Goal: Information Seeking & Learning: Learn about a topic

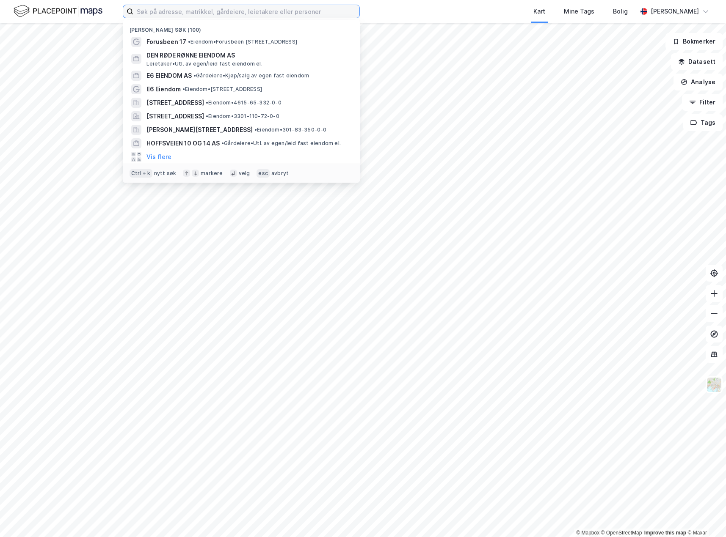
click at [163, 10] on input at bounding box center [246, 11] width 226 height 13
paste input "Realkapital St. Olavs Gate AS"
type input "Realkapital St. Olavs Gate AS"
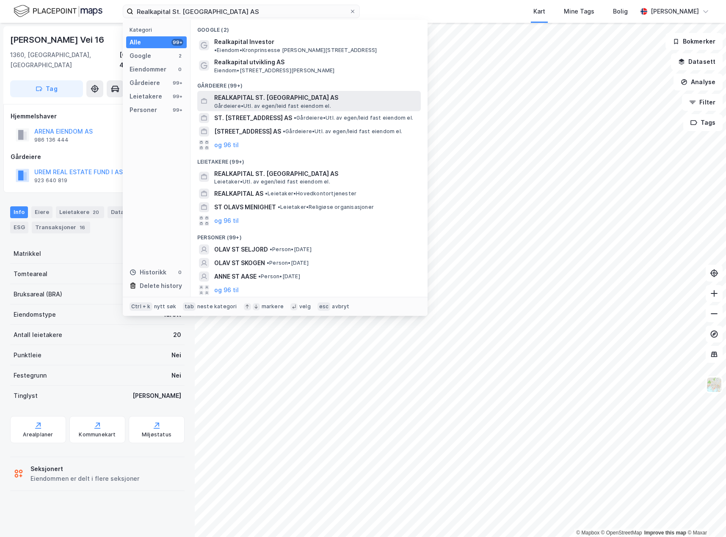
click at [273, 93] on span "REALKAPITAL ST. [GEOGRAPHIC_DATA] AS" at bounding box center [315, 98] width 203 height 10
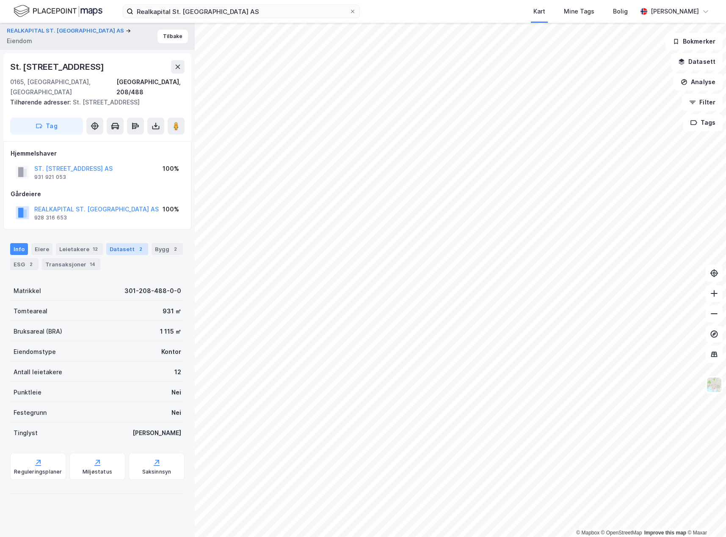
click at [120, 243] on div "Datasett 2" at bounding box center [127, 249] width 42 height 12
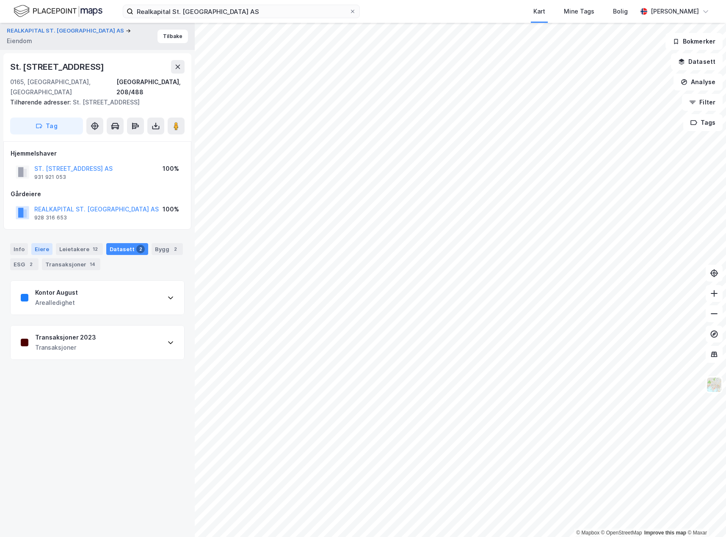
click at [37, 243] on div "Eiere" at bounding box center [41, 249] width 21 height 12
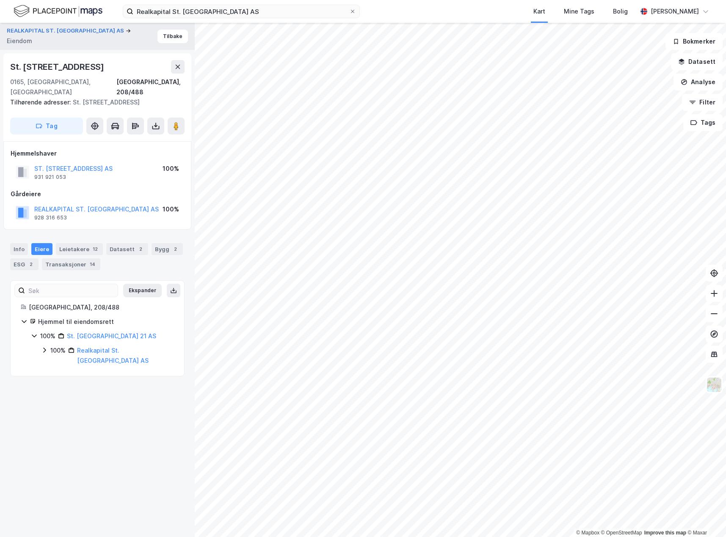
click at [41, 347] on icon at bounding box center [44, 350] width 7 height 7
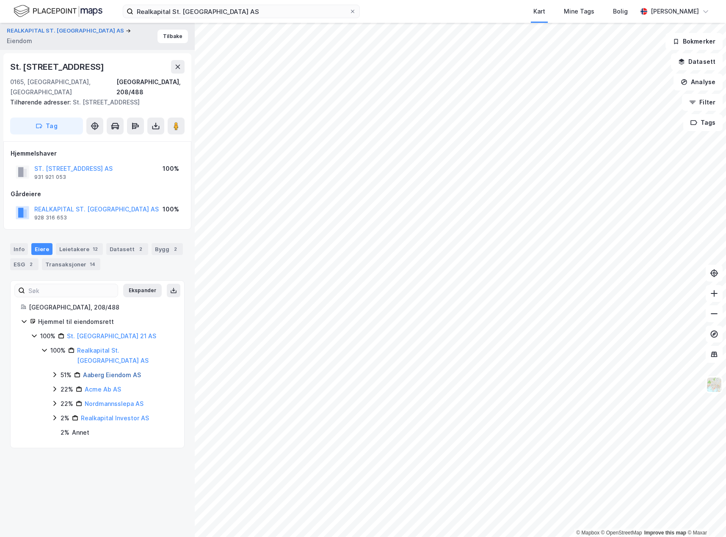
click at [116, 371] on link "Aaberg Eiendom AS" at bounding box center [112, 374] width 58 height 7
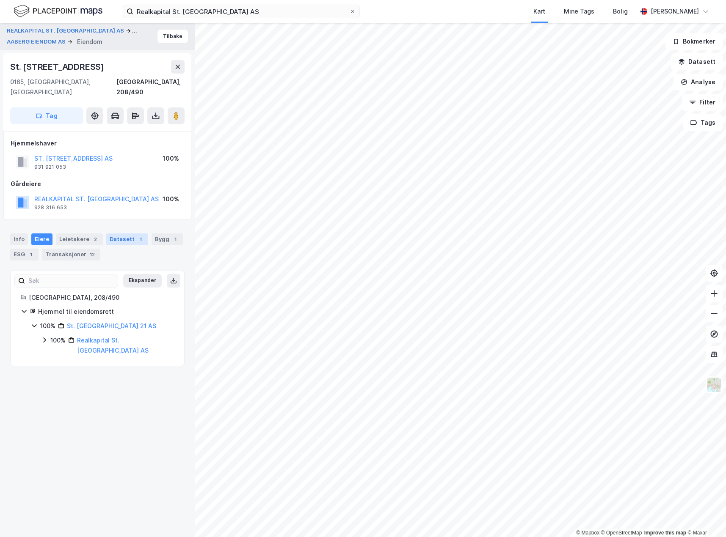
click at [136, 235] on div "1" at bounding box center [140, 239] width 8 height 8
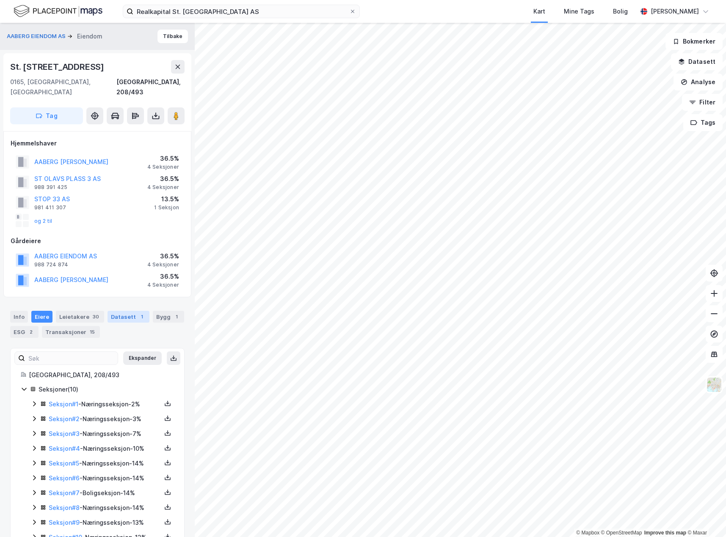
click at [126, 311] on div "Datasett 1" at bounding box center [128, 317] width 42 height 12
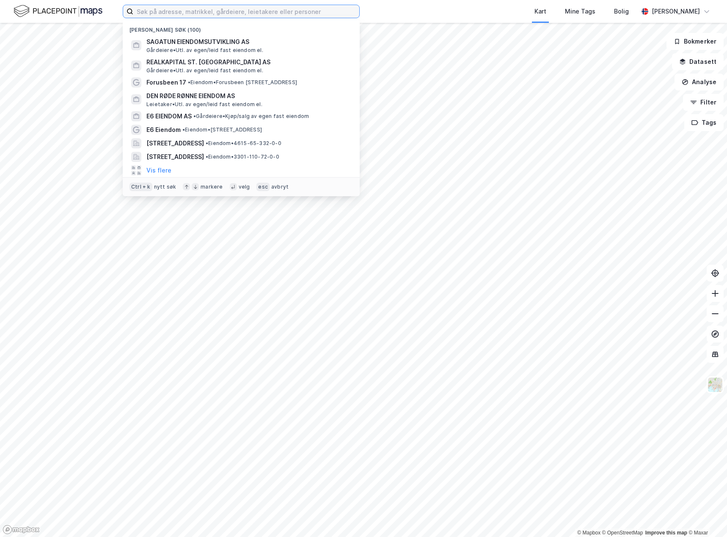
click at [174, 14] on input at bounding box center [246, 11] width 226 height 13
paste input "Nedre Vollgate 5"
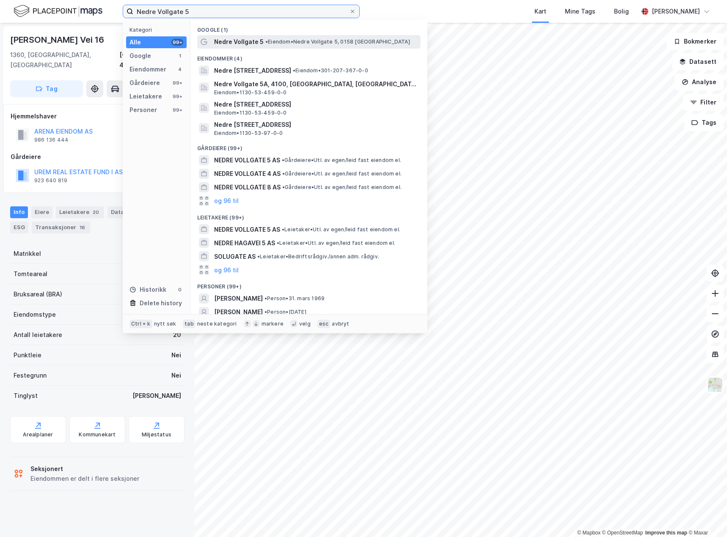
type input "Nedre Vollgate 5"
click at [237, 44] on span "Nedre Vollgate 5" at bounding box center [239, 42] width 50 height 10
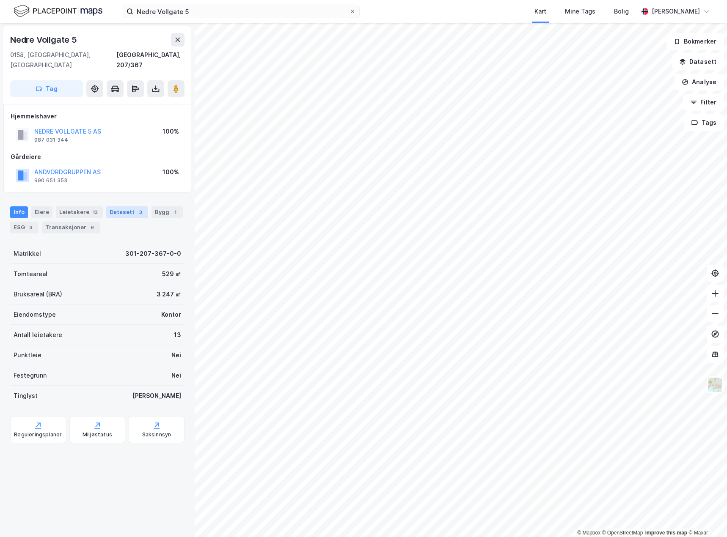
click at [121, 206] on div "Datasett 3" at bounding box center [127, 212] width 42 height 12
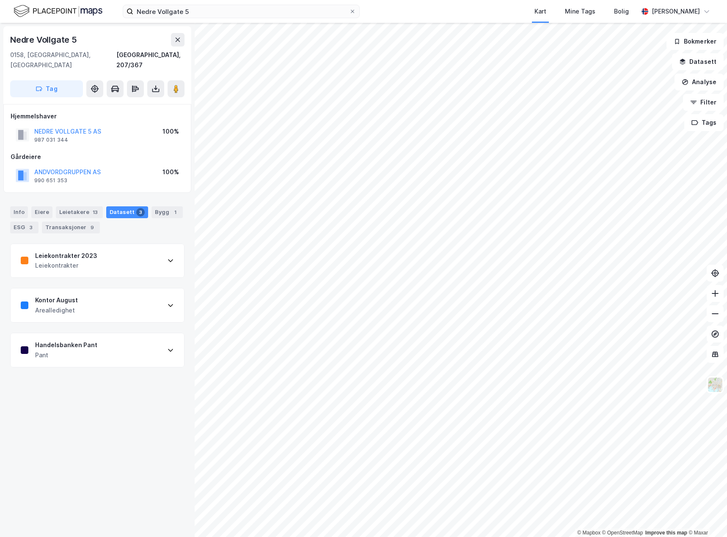
click at [124, 341] on div "Handelsbanken Pant Pant" at bounding box center [97, 350] width 173 height 34
